Goal: Task Accomplishment & Management: Manage account settings

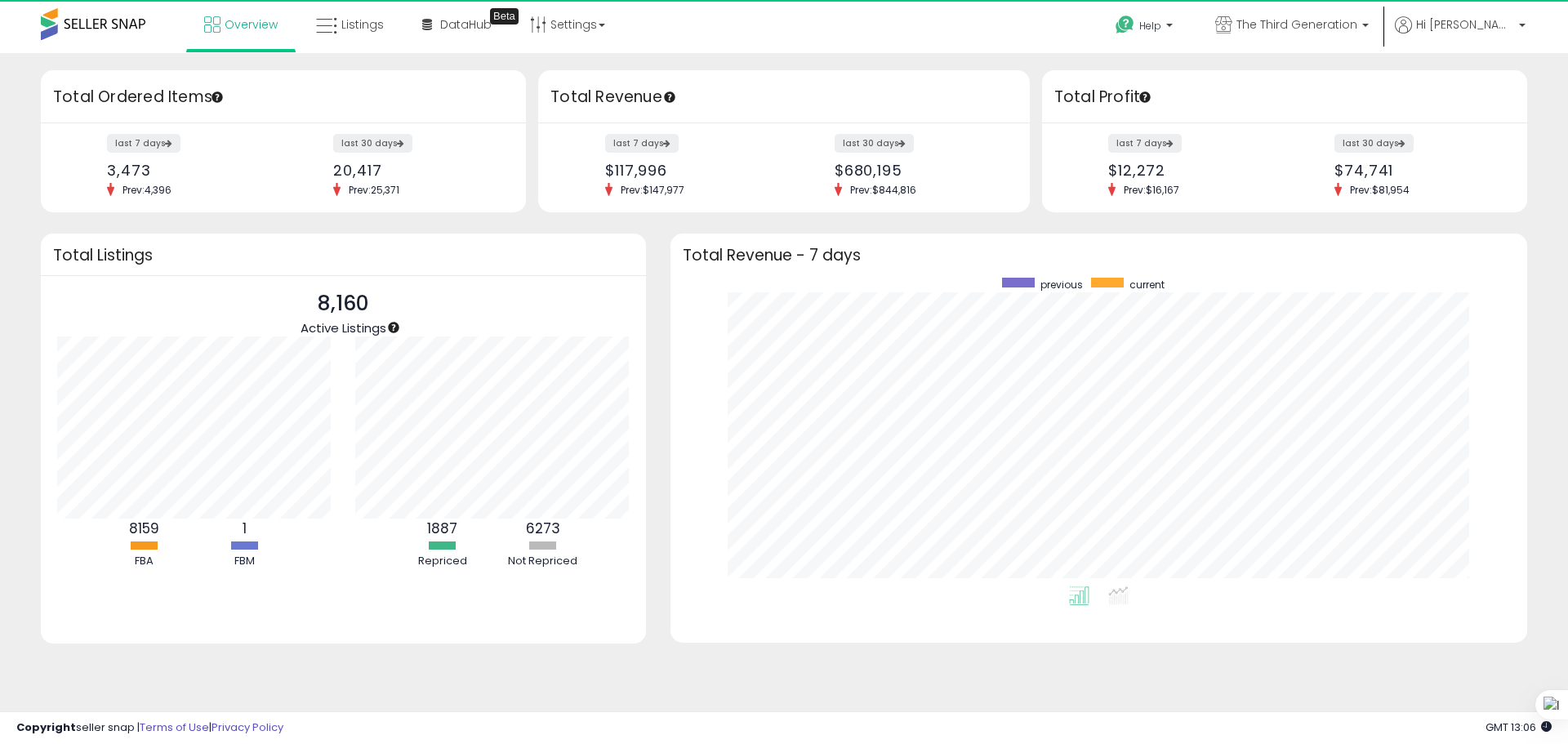
scroll to position [309, 824]
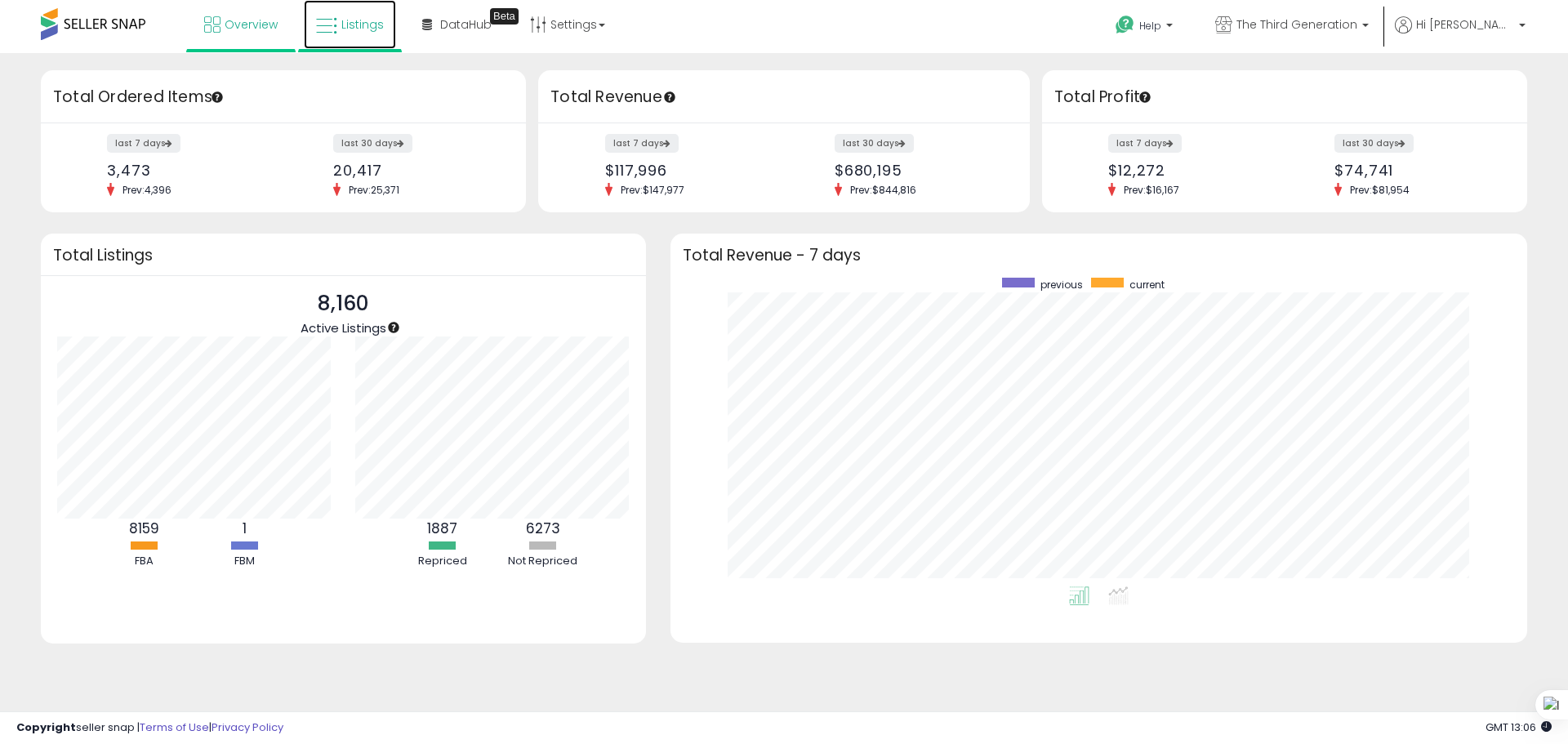
click at [347, 26] on span "Listings" at bounding box center [363, 24] width 43 height 16
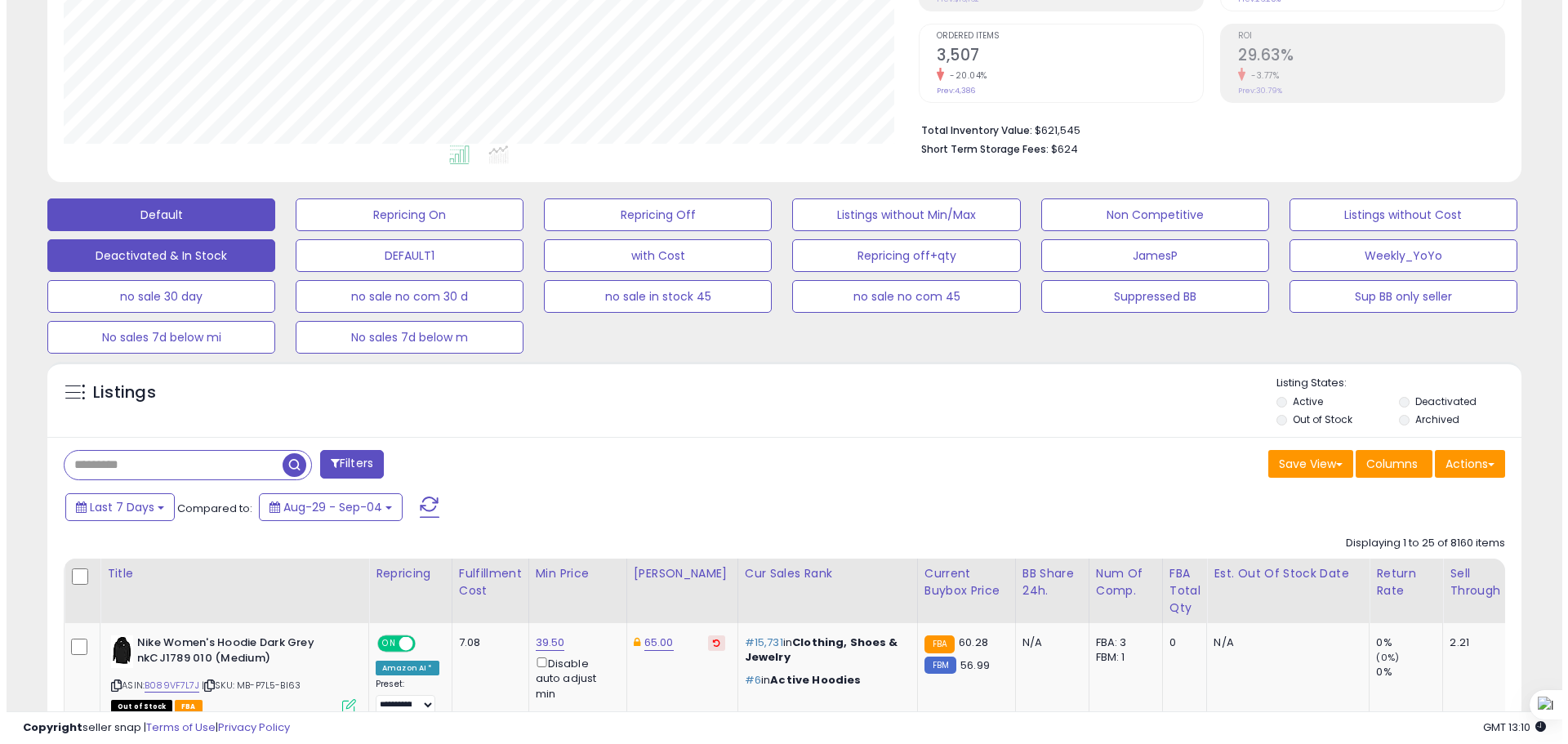
scroll to position [327, 0]
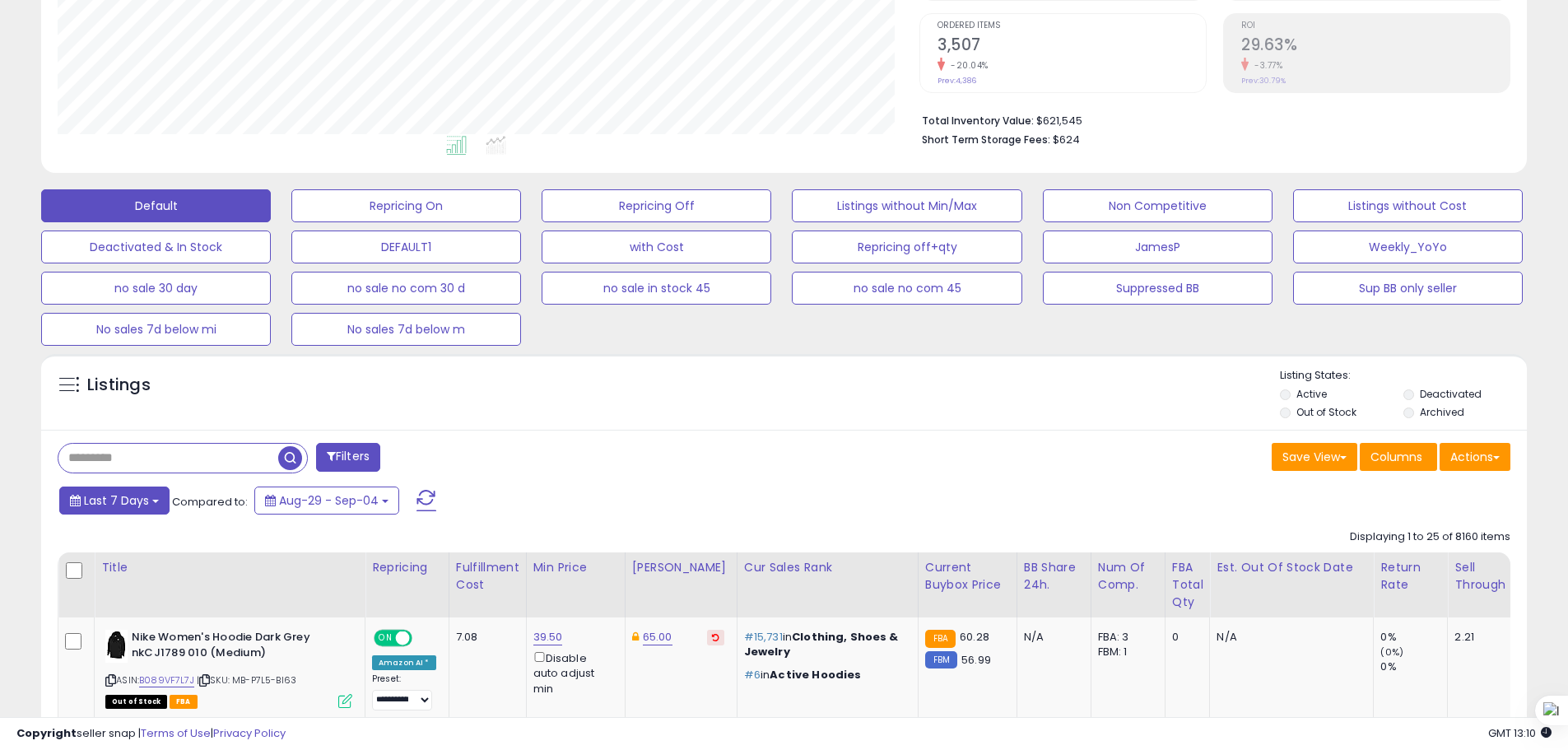
click at [134, 503] on span "Last 7 Days" at bounding box center [116, 500] width 65 height 16
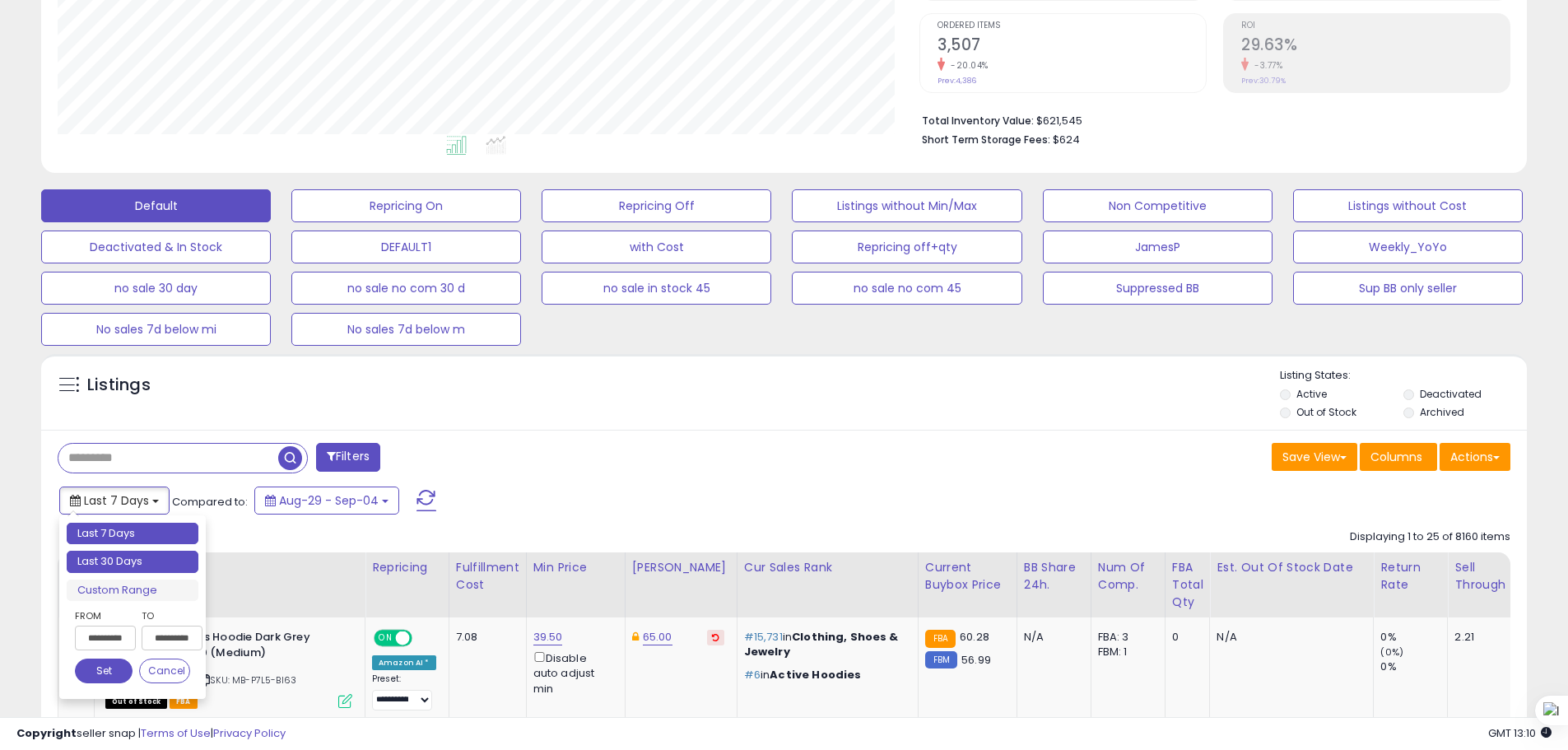
type input "**********"
click at [129, 559] on li "Last 30 Days" at bounding box center [132, 562] width 132 height 22
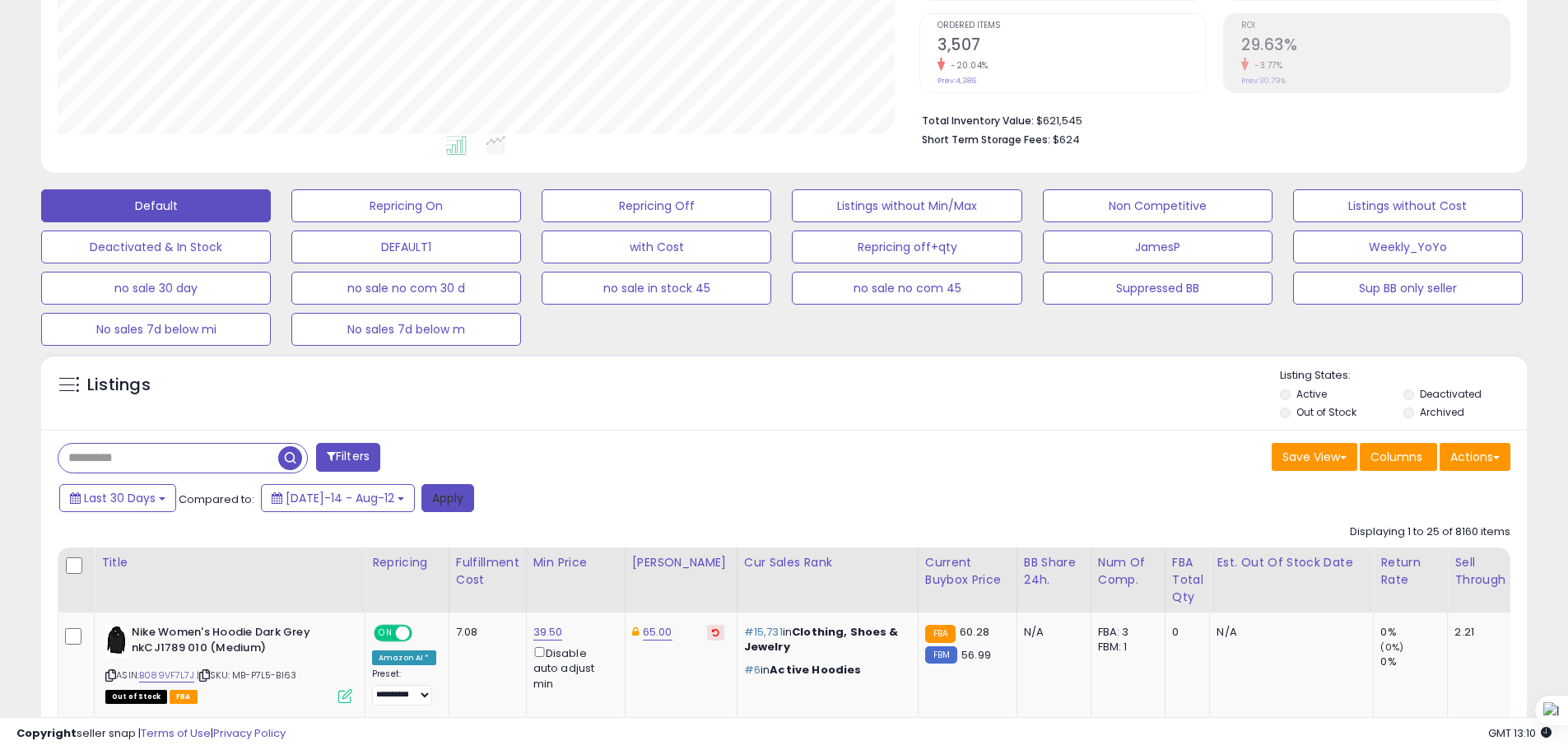
click at [447, 499] on button "Apply" at bounding box center [447, 498] width 53 height 28
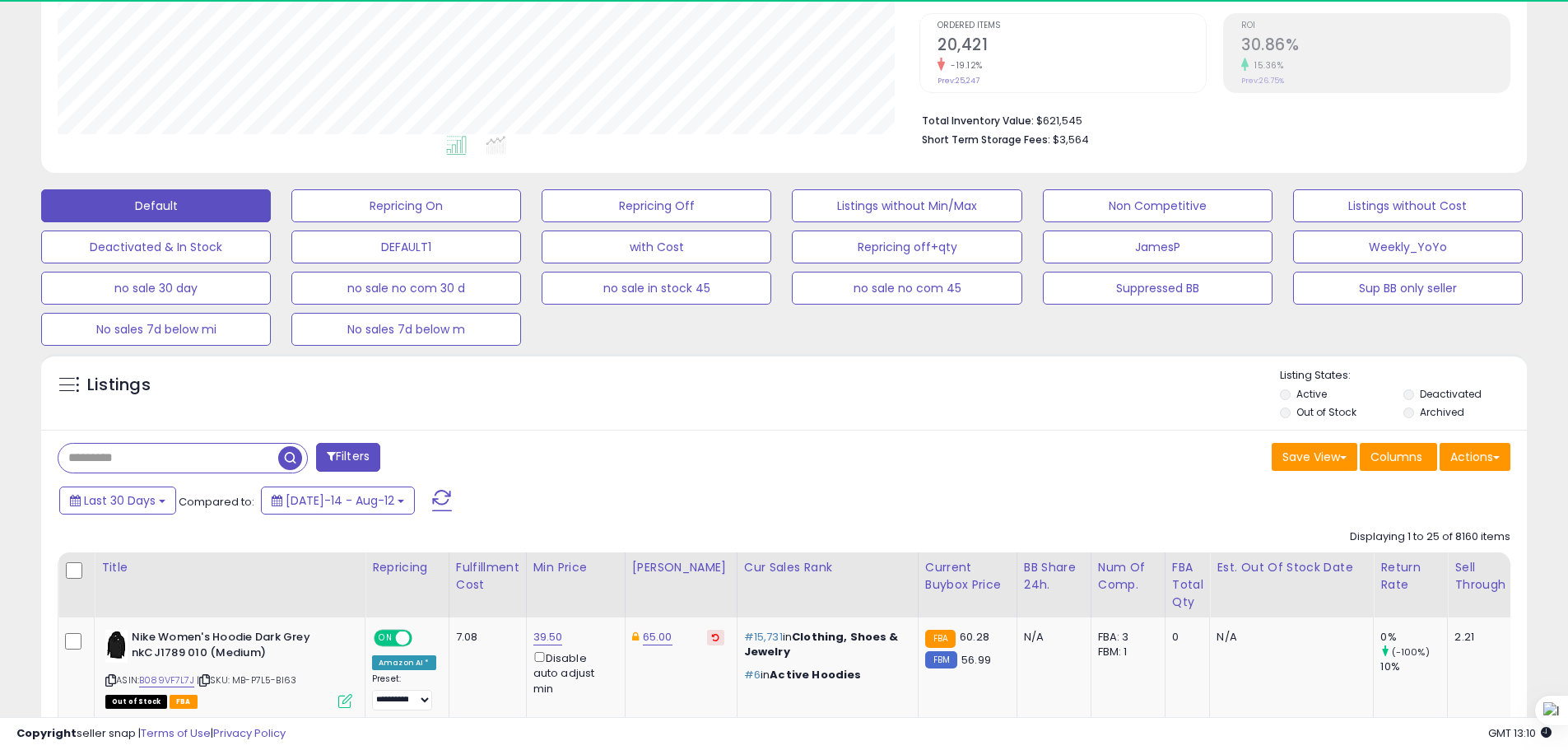
scroll to position [337, 862]
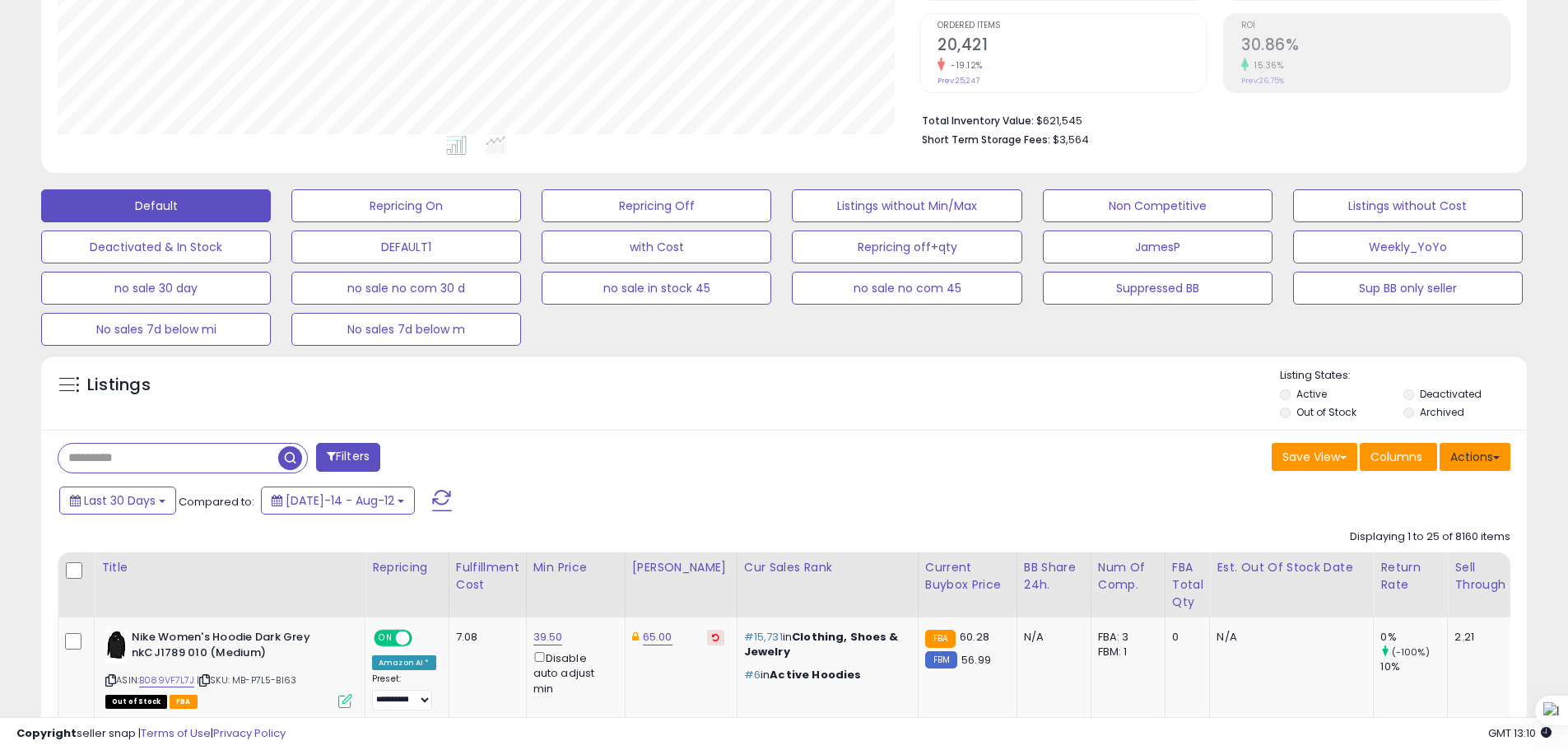
click at [1485, 458] on button "Actions" at bounding box center [1475, 457] width 71 height 28
click at [1385, 563] on link "Export All Columns" at bounding box center [1407, 562] width 180 height 26
